Goal: Information Seeking & Learning: Learn about a topic

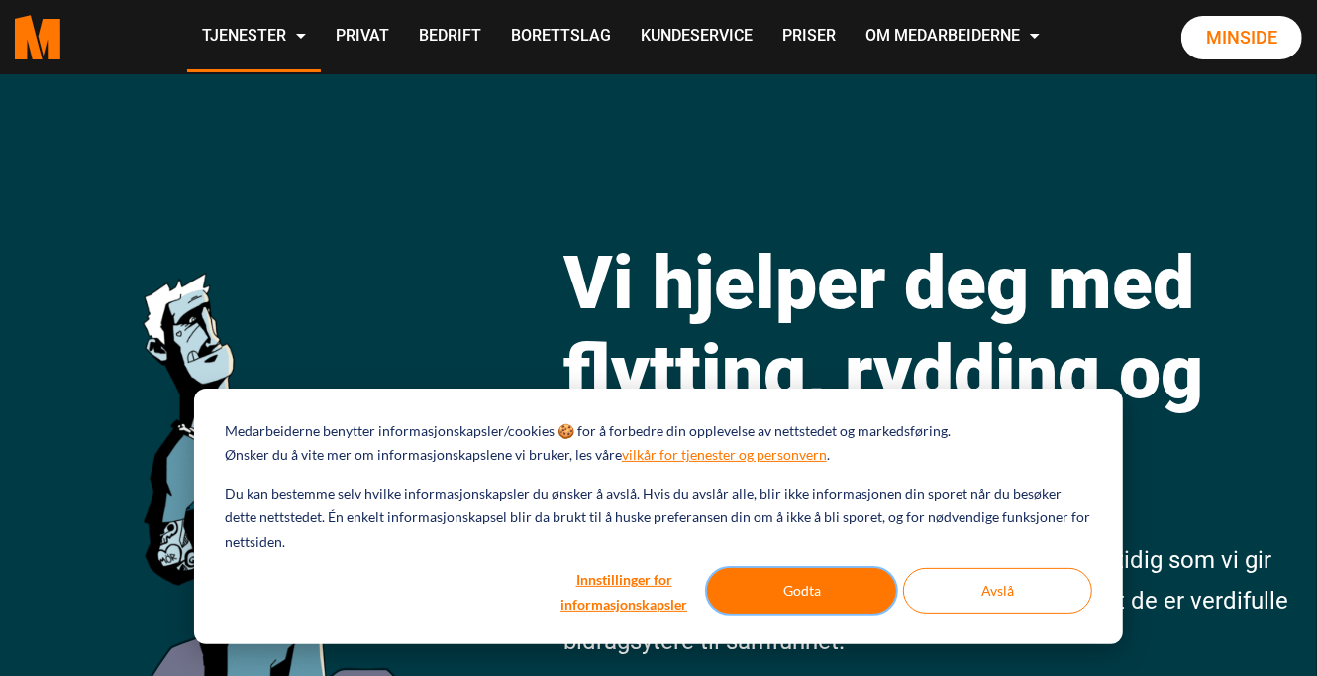
click at [813, 591] on button "Godta" at bounding box center [801, 591] width 189 height 46
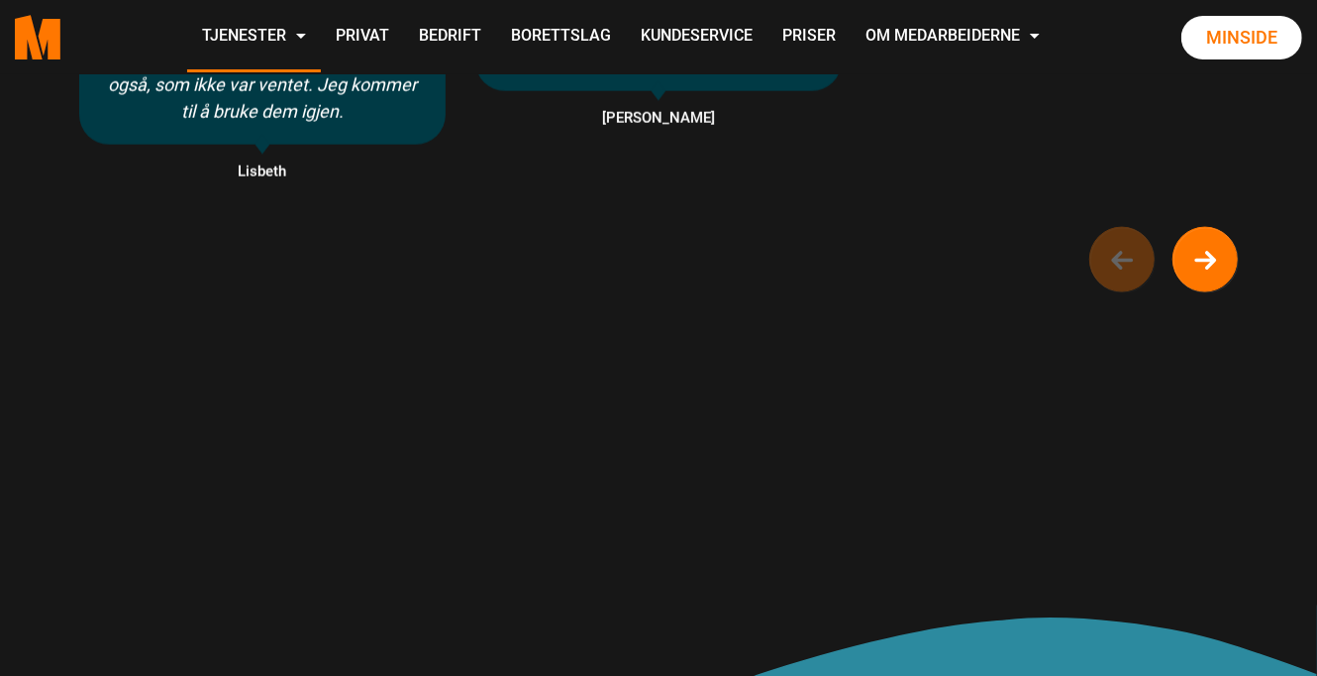
scroll to position [1722, 0]
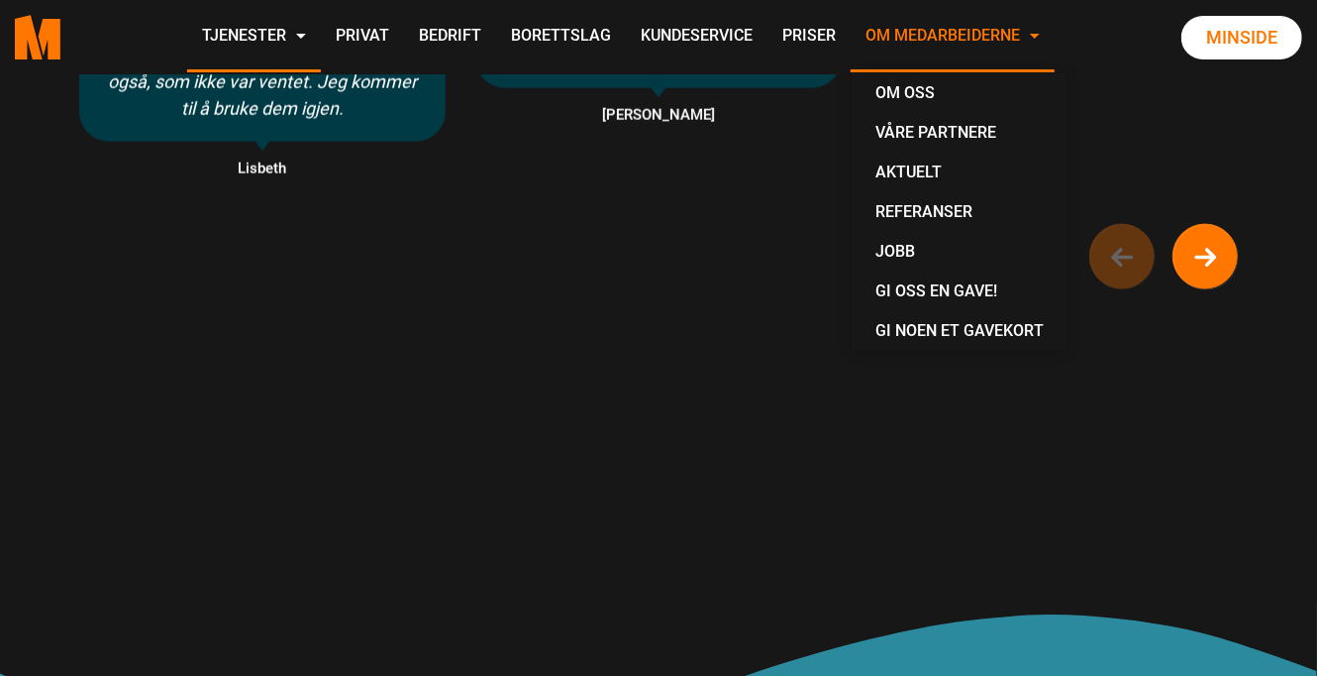
click at [942, 31] on link "Om Medarbeiderne" at bounding box center [953, 37] width 204 height 70
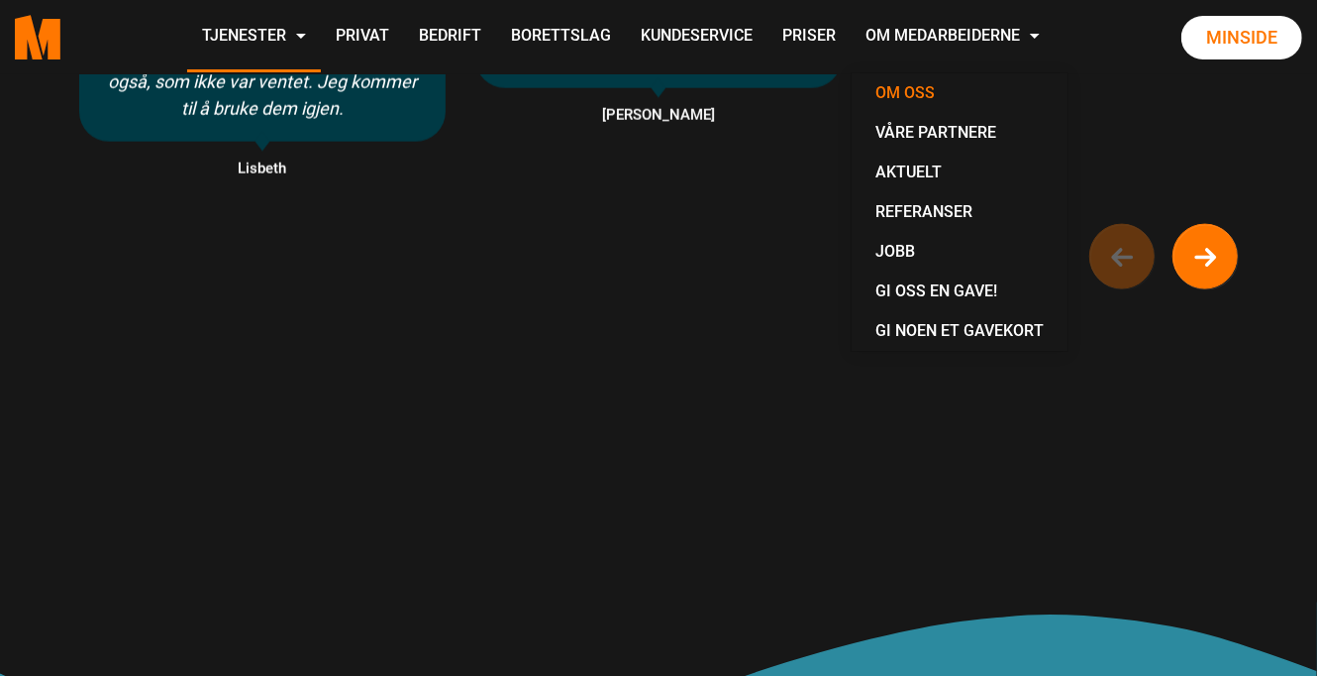
click at [908, 103] on link "Om oss" at bounding box center [960, 93] width 200 height 40
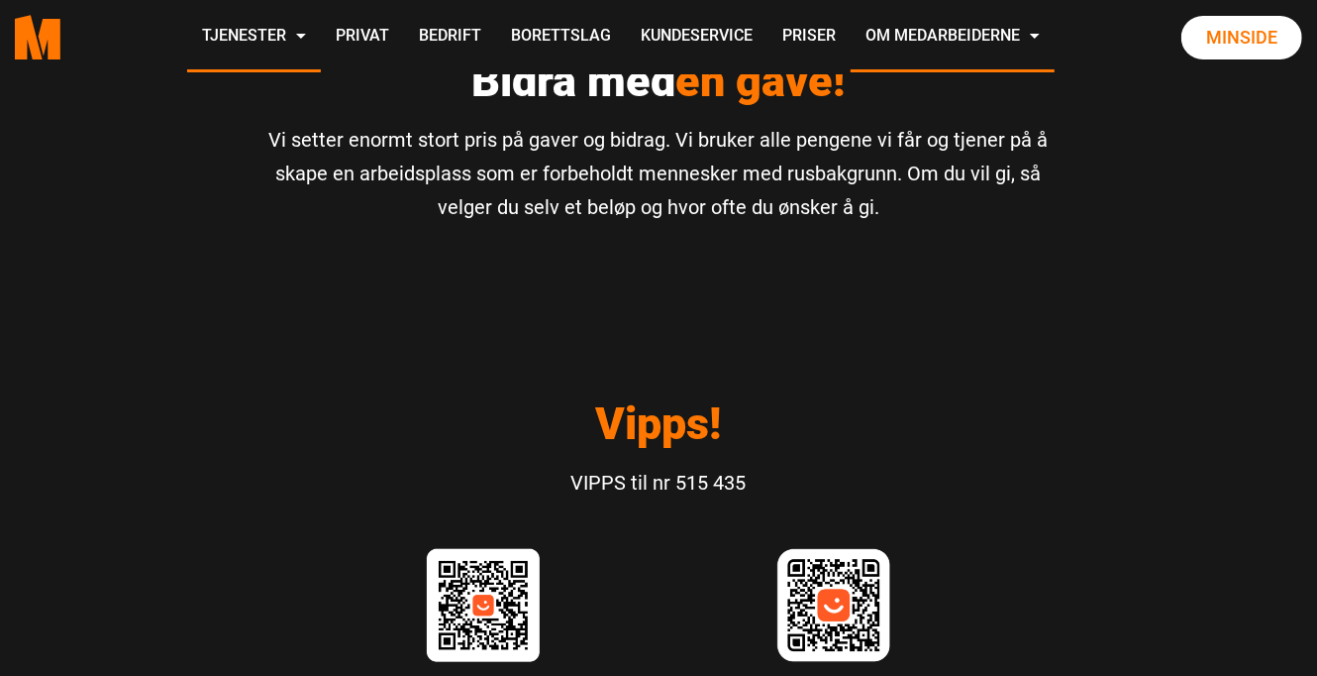
scroll to position [5533, 0]
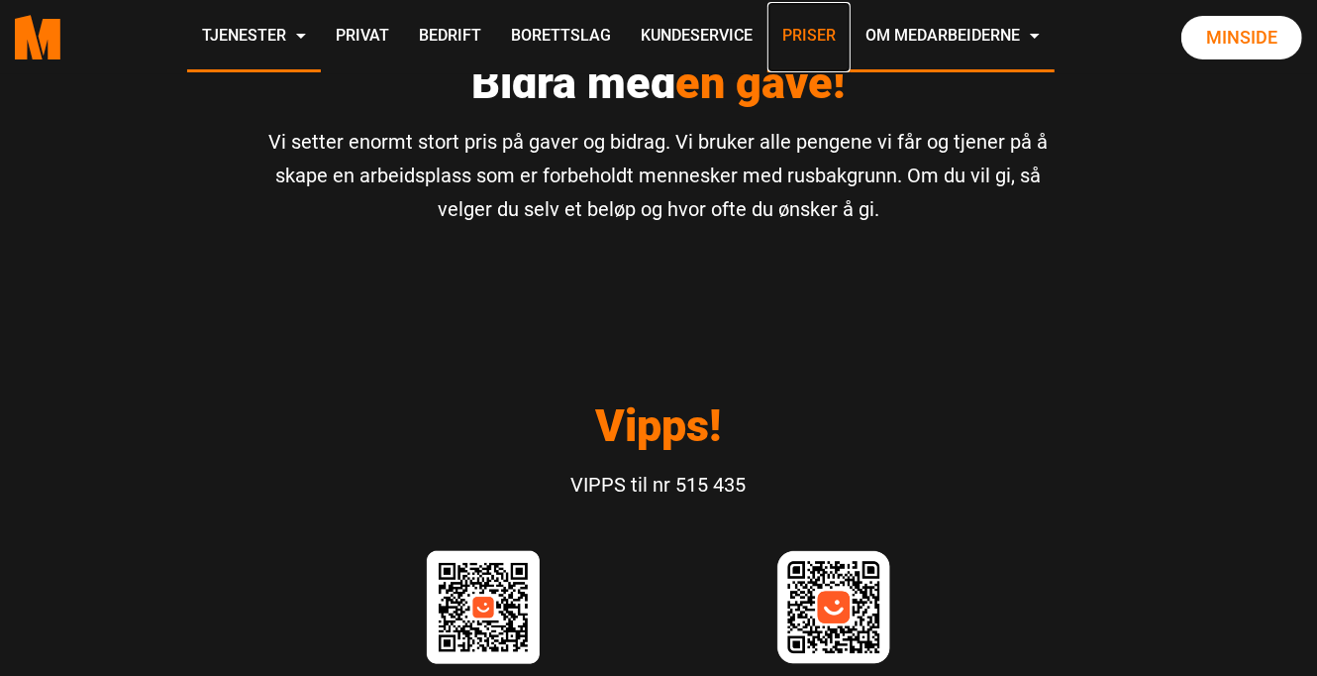
click at [796, 45] on link "Priser" at bounding box center [809, 37] width 83 height 70
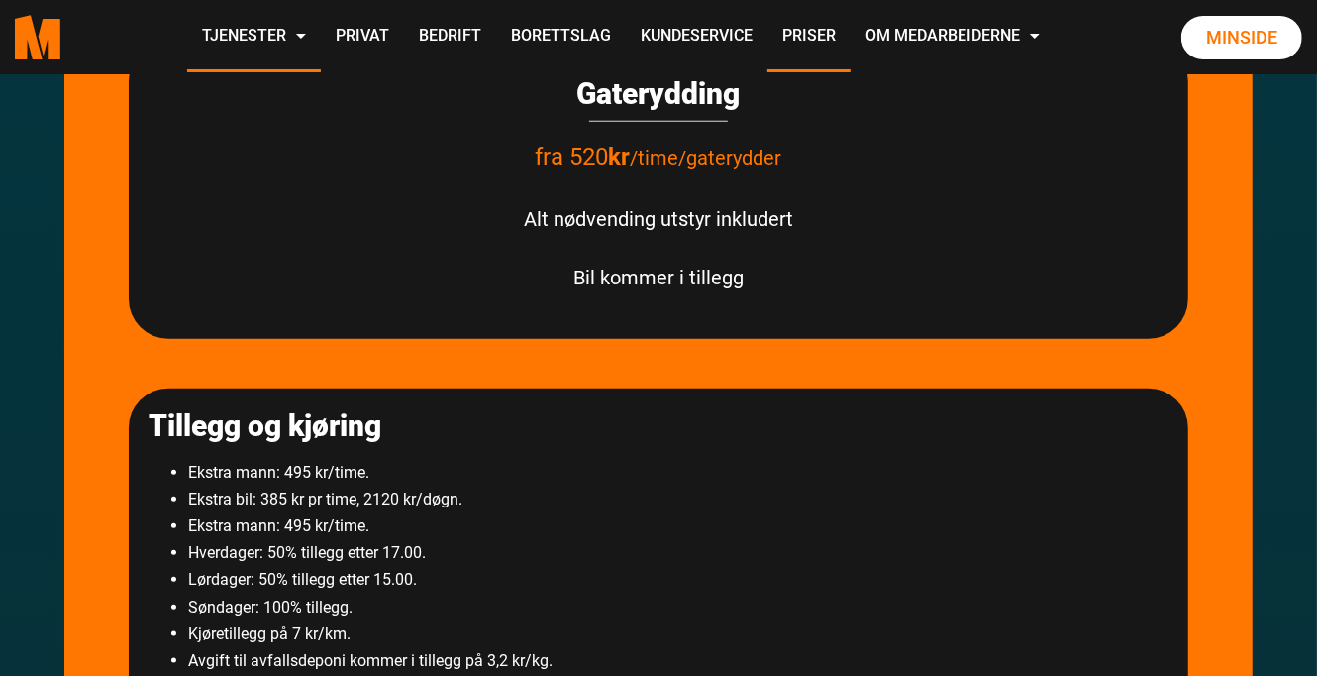
scroll to position [1128, 0]
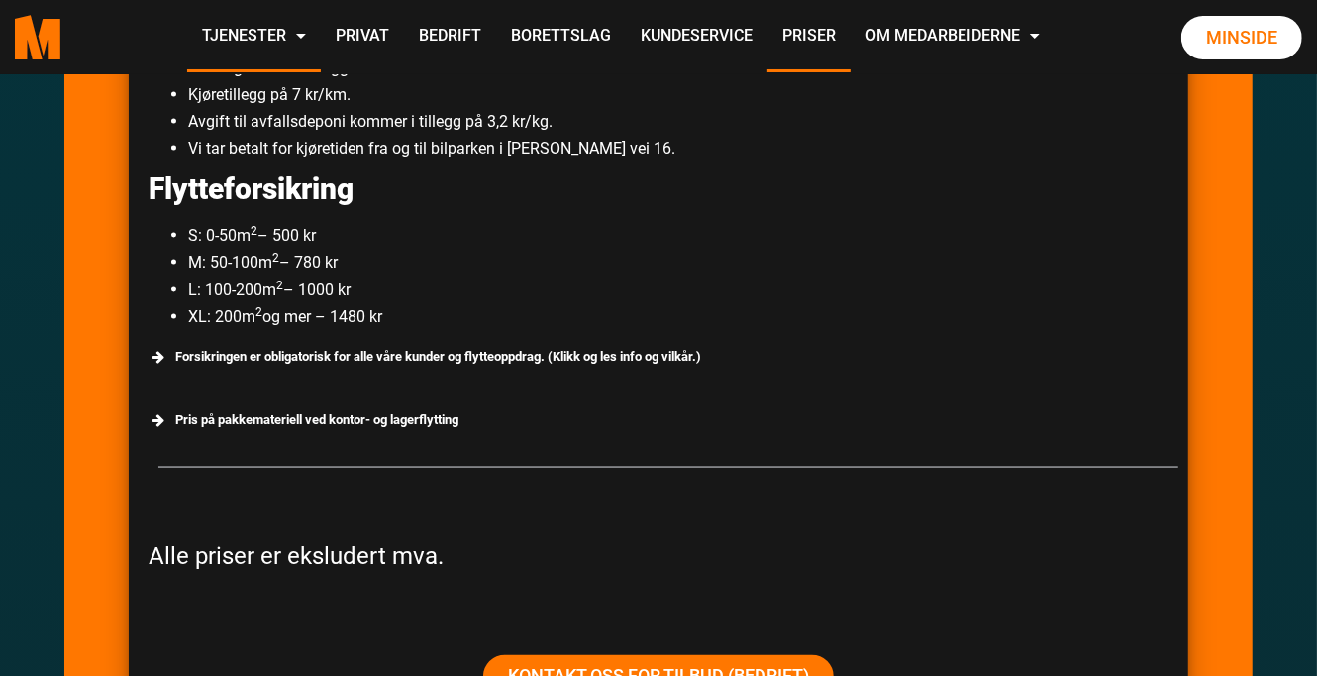
click at [957, 376] on div "Tillegg og kjøring Ekstra mann: 495 kr/time. Ekstra bil: 385 kr pr time, 2120 k…" at bounding box center [659, 295] width 1060 height 893
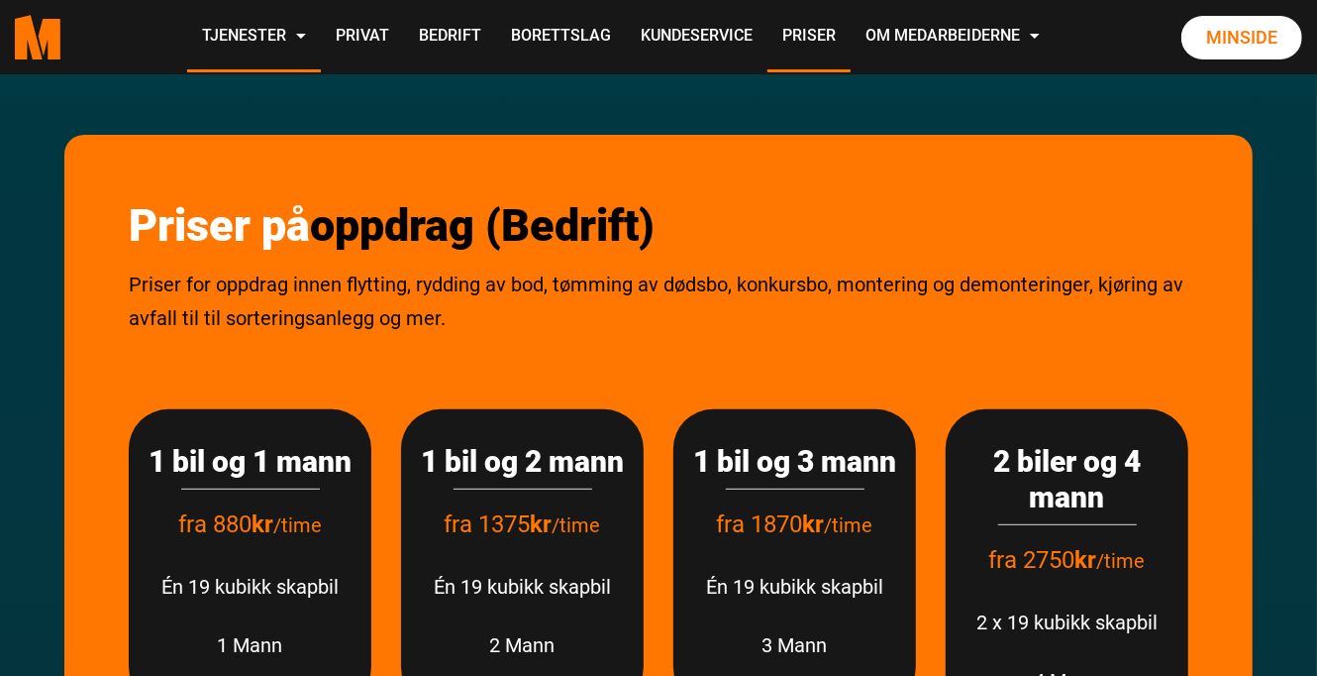
scroll to position [0, 0]
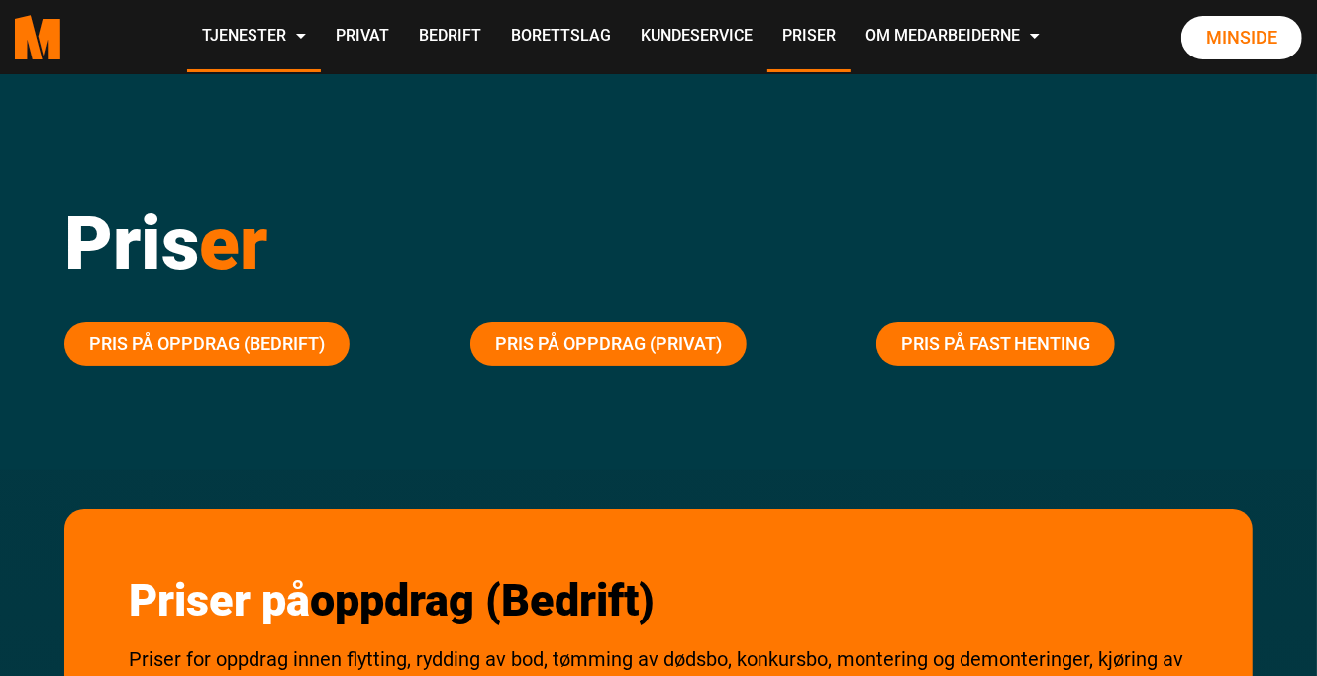
click at [986, 277] on h1 "Pris er" at bounding box center [658, 242] width 1189 height 89
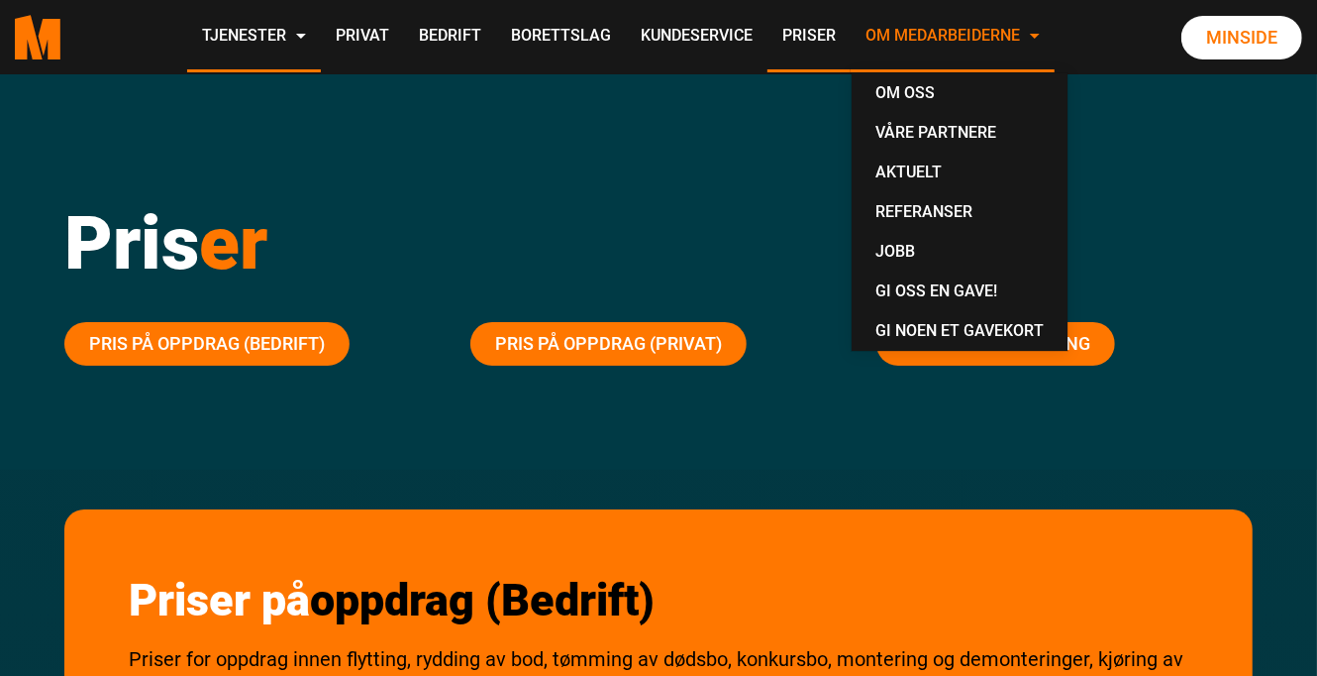
click at [932, 40] on link "Om Medarbeiderne" at bounding box center [953, 37] width 204 height 70
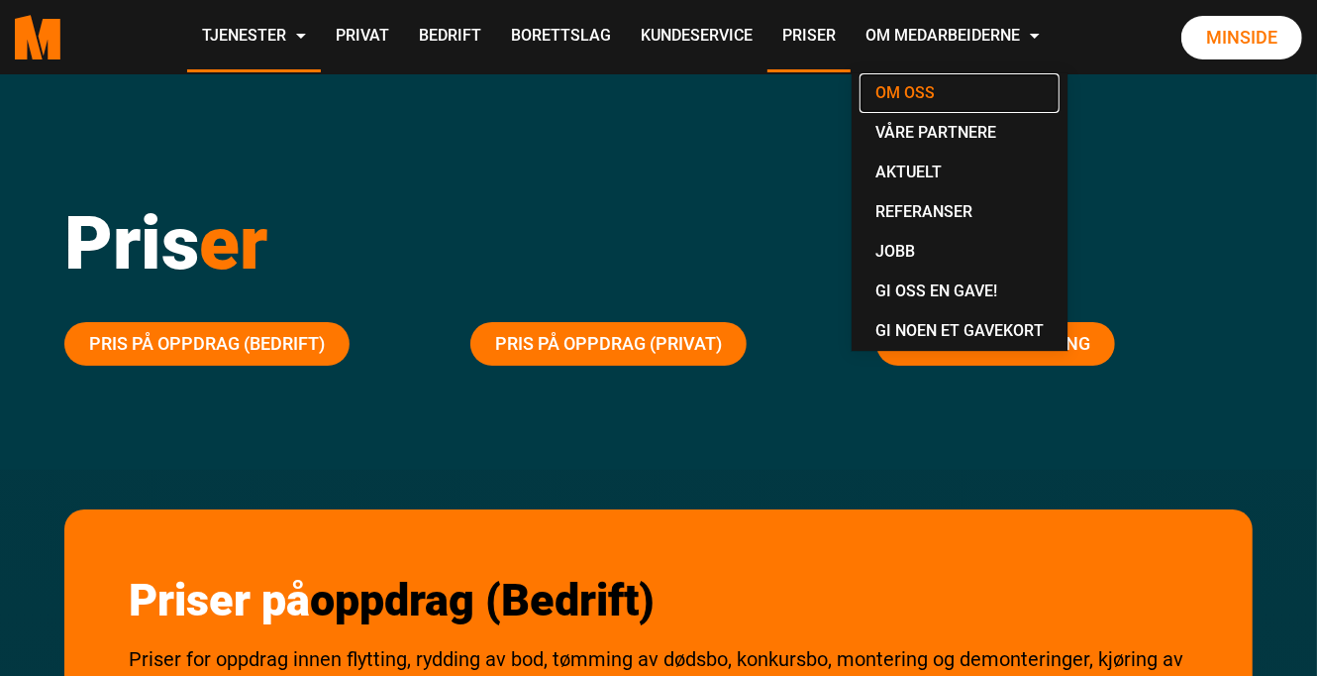
click at [895, 100] on link "Om oss" at bounding box center [960, 93] width 200 height 40
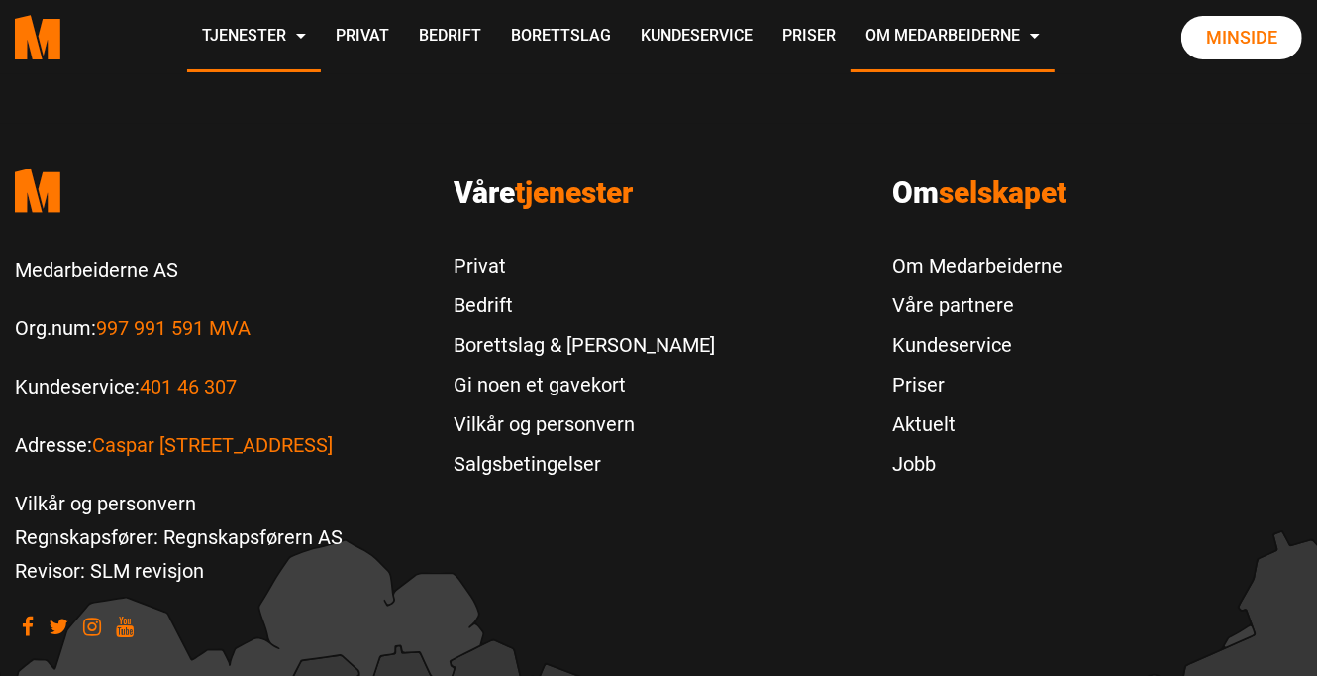
scroll to position [6440, 0]
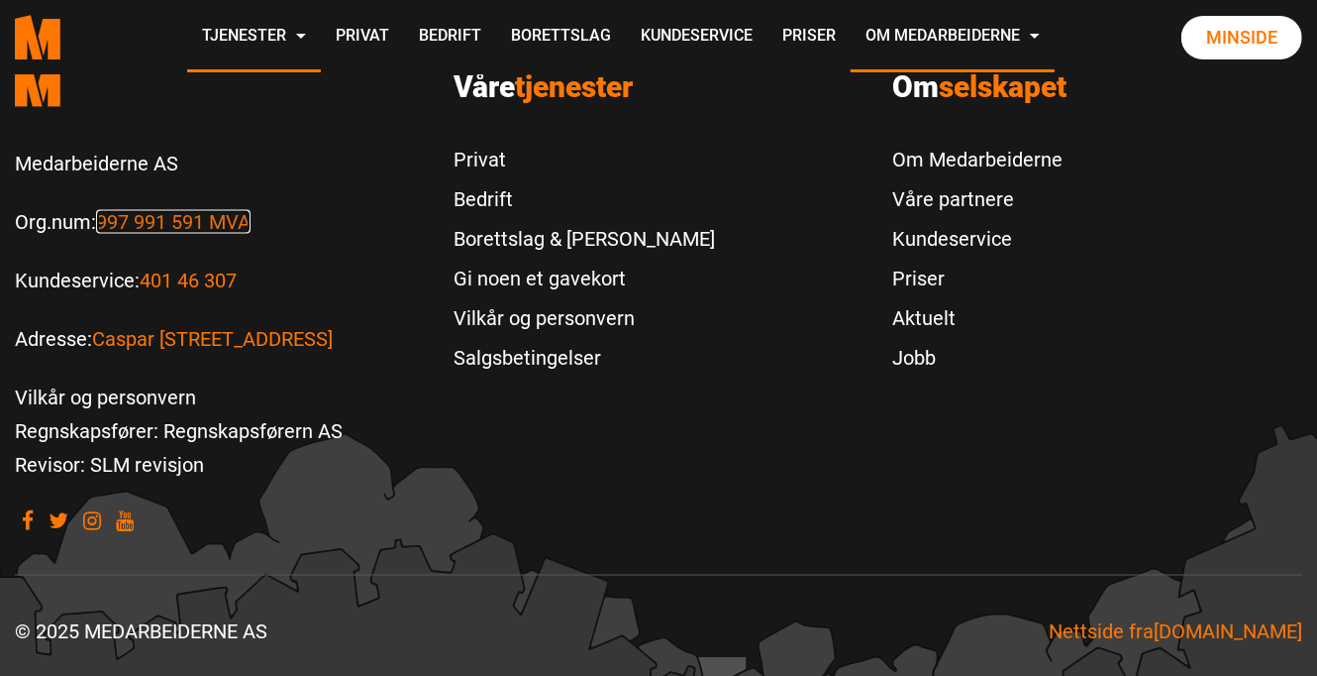
click at [142, 212] on link "997 991 591 MVA" at bounding box center [173, 222] width 155 height 24
drag, startPoint x: 292, startPoint y: 216, endPoint x: 101, endPoint y: 207, distance: 191.4
click at [101, 207] on p "Org.num: 997 991 591 MVA" at bounding box center [219, 222] width 409 height 34
copy link "997 991 591 MVA"
click at [831, 448] on footer ".cls-1{filter:url(#drop-shadow-2)}.cls-1,.cls-2{fill:#ff7700;stroke-width:0px}.…" at bounding box center [658, 348] width 1317 height 661
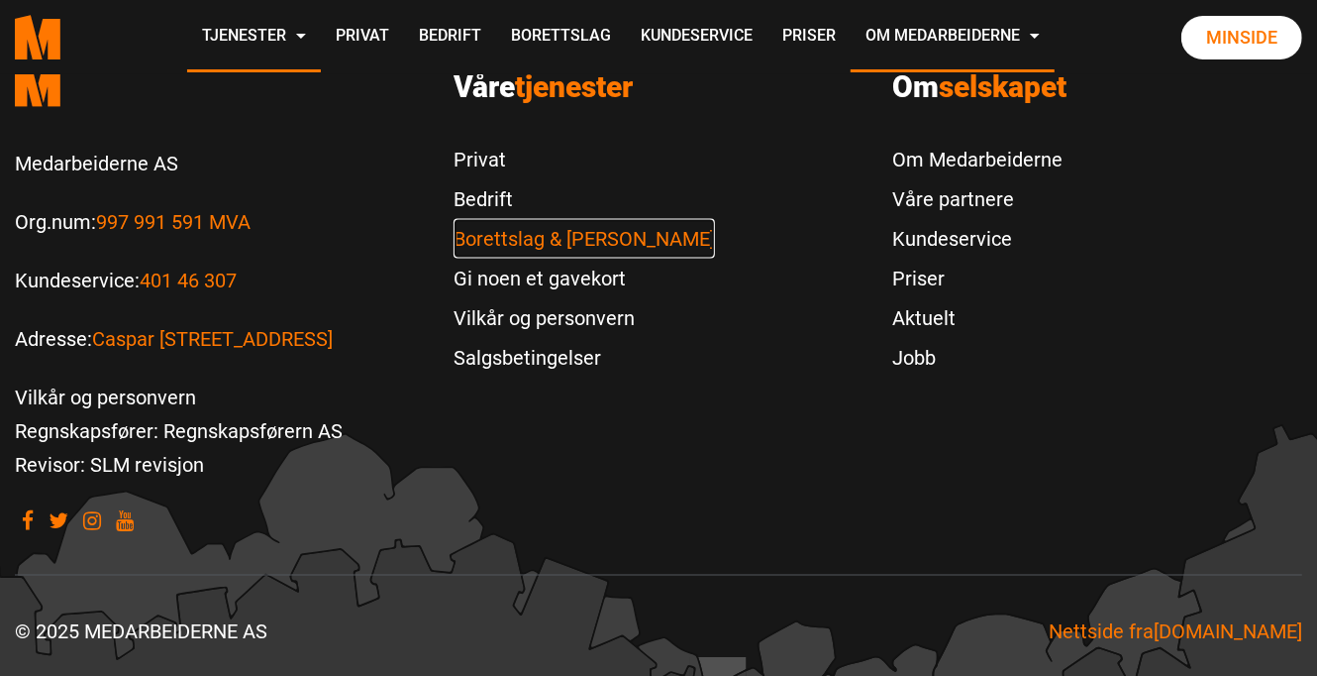
click at [512, 234] on link "Borettslag & [PERSON_NAME]" at bounding box center [584, 239] width 261 height 40
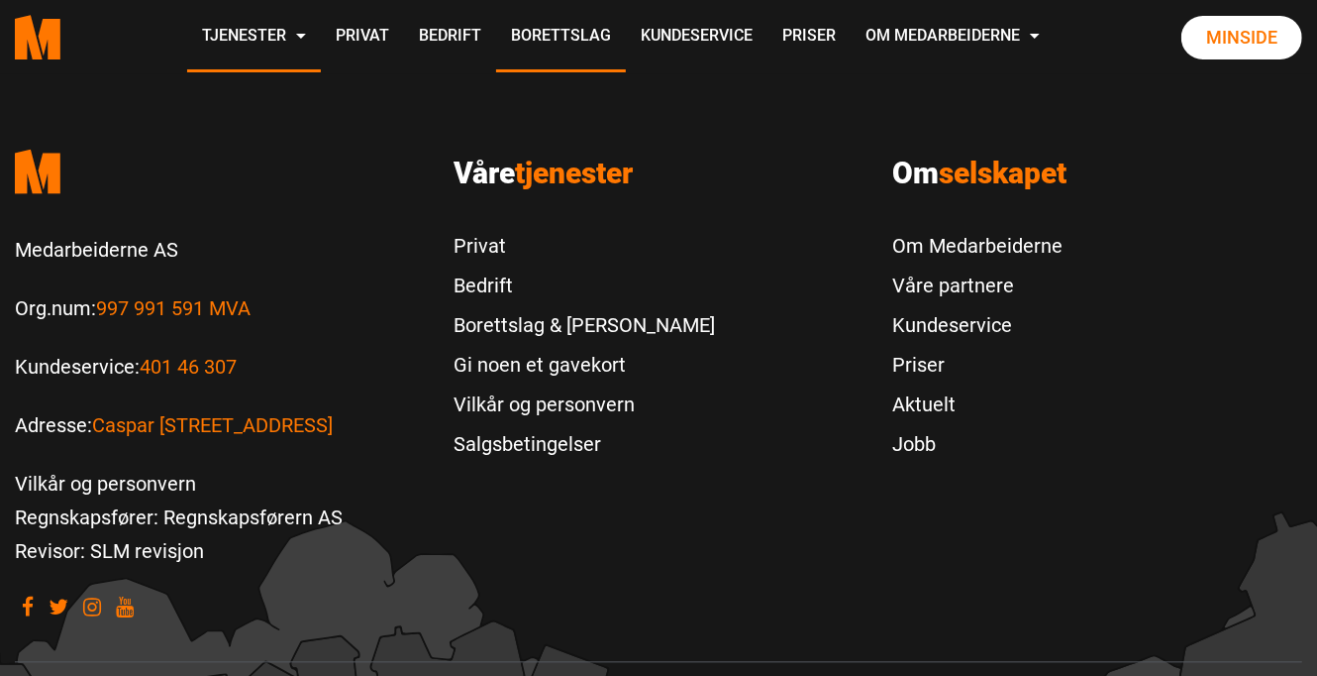
scroll to position [2363, 0]
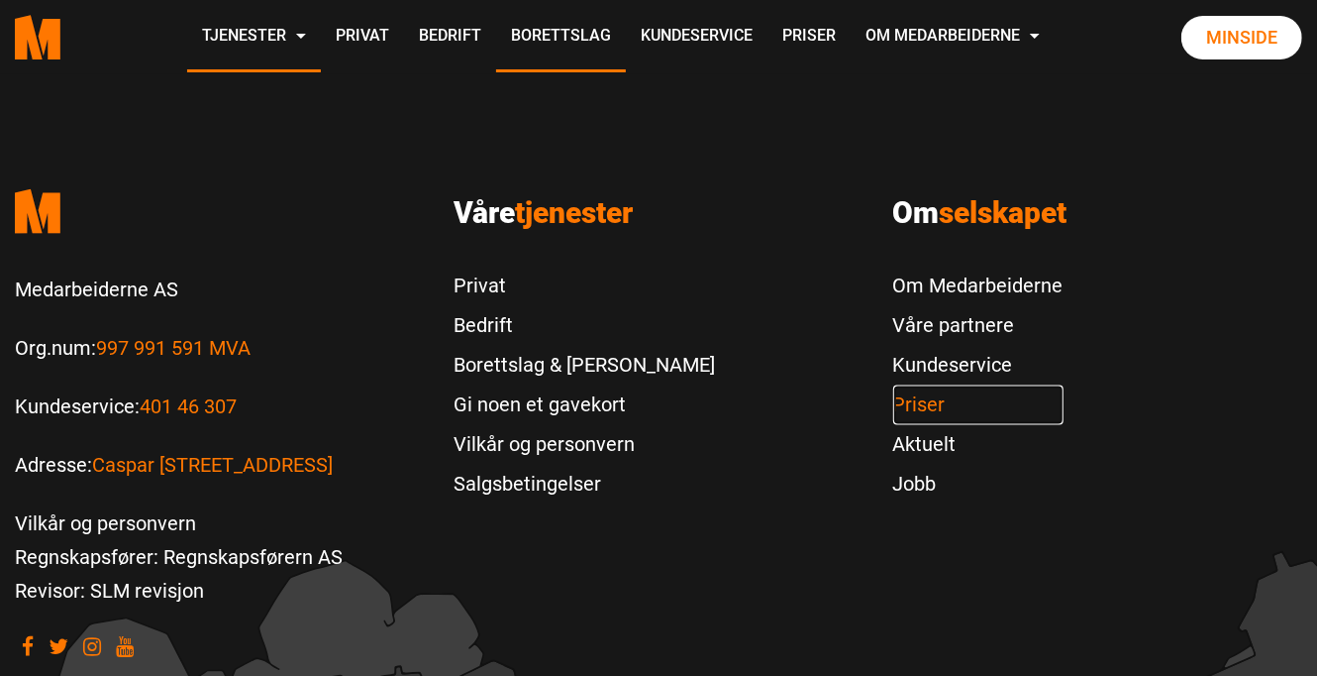
click at [908, 384] on link "Priser" at bounding box center [978, 404] width 170 height 40
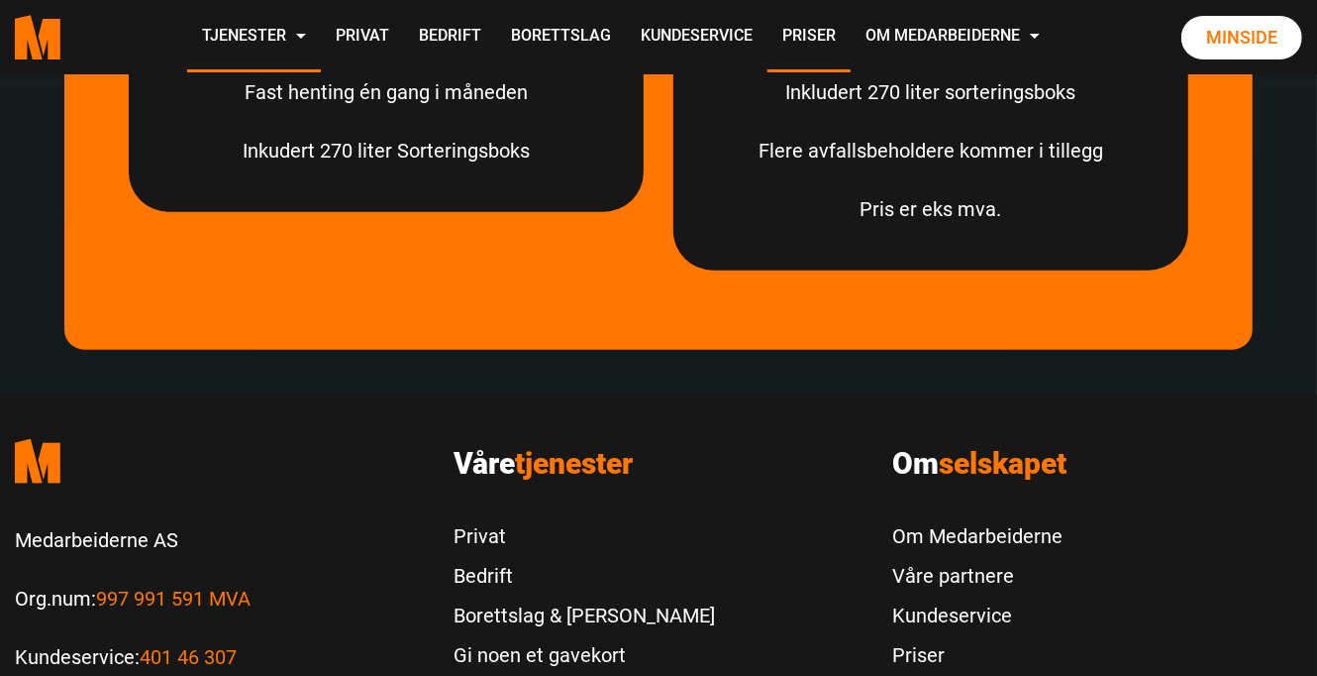
scroll to position [6132, 0]
